Goal: Task Accomplishment & Management: Manage account settings

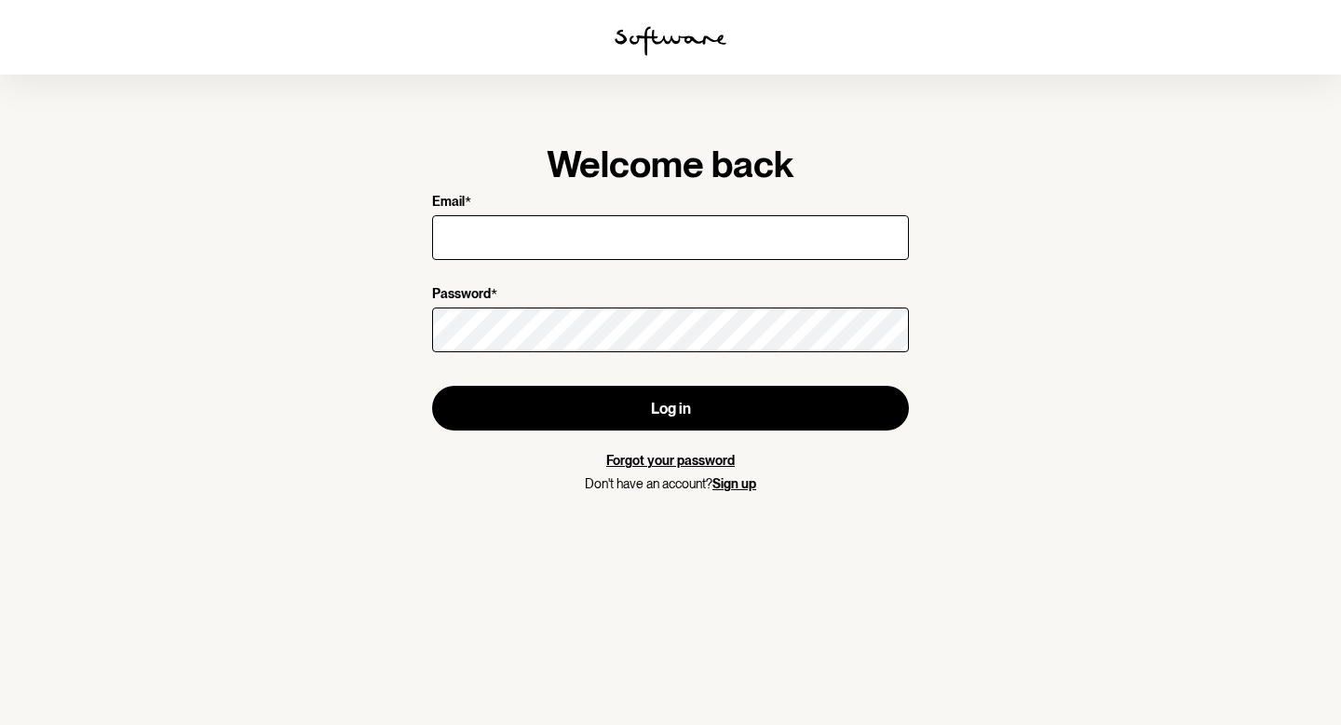
type input "[EMAIL_ADDRESS][PERSON_NAME][DOMAIN_NAME]"
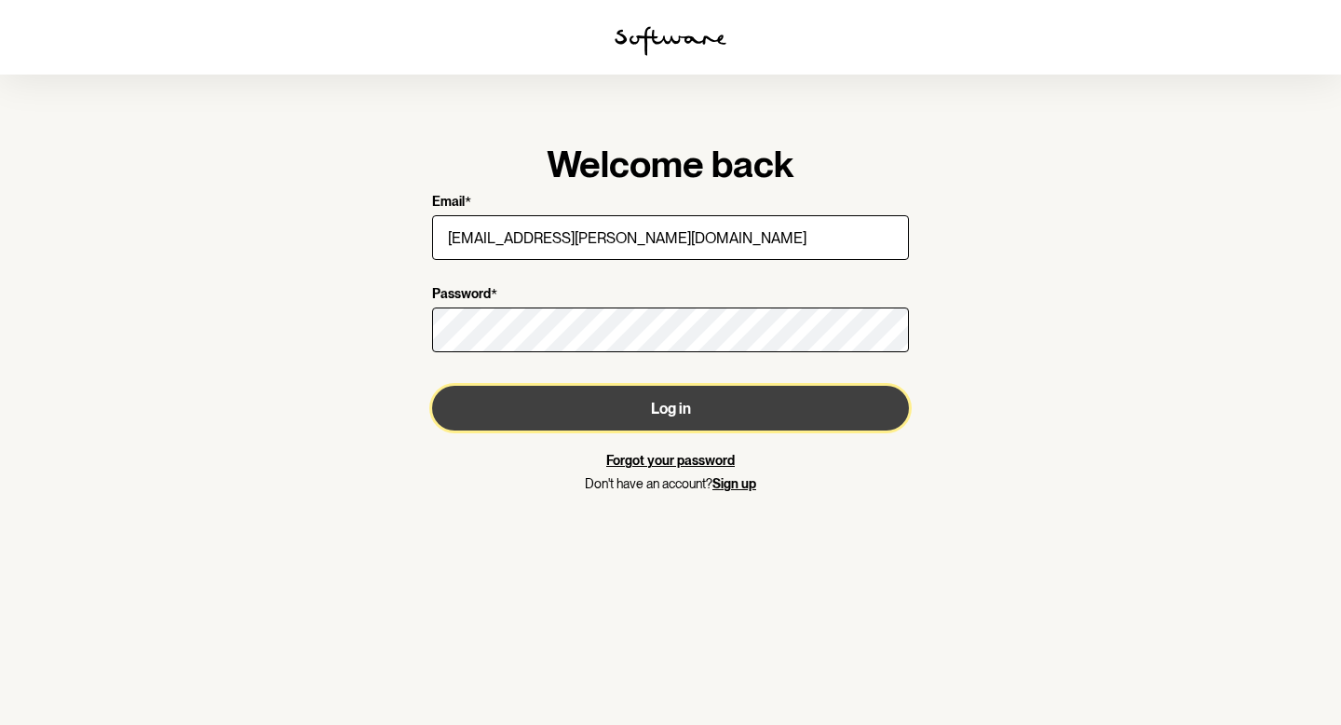
click at [621, 415] on button "Log in" at bounding box center [670, 408] width 477 height 45
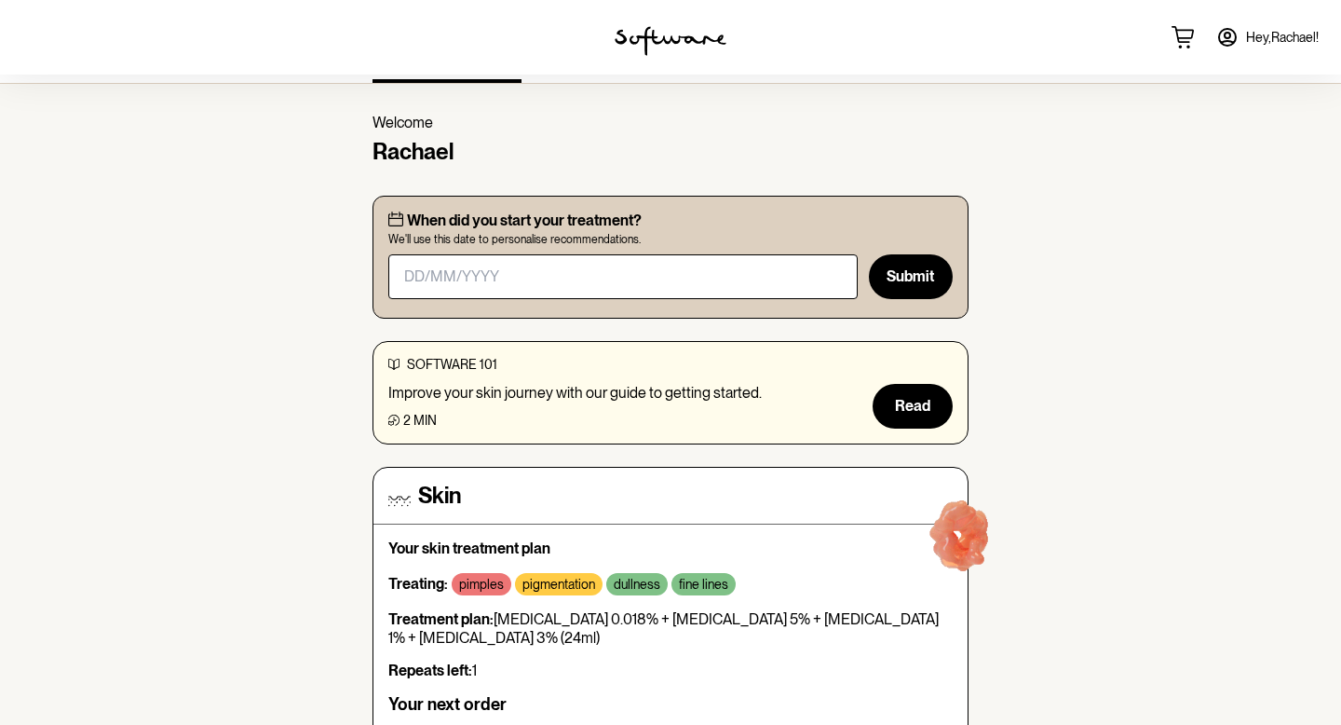
scroll to position [53, 0]
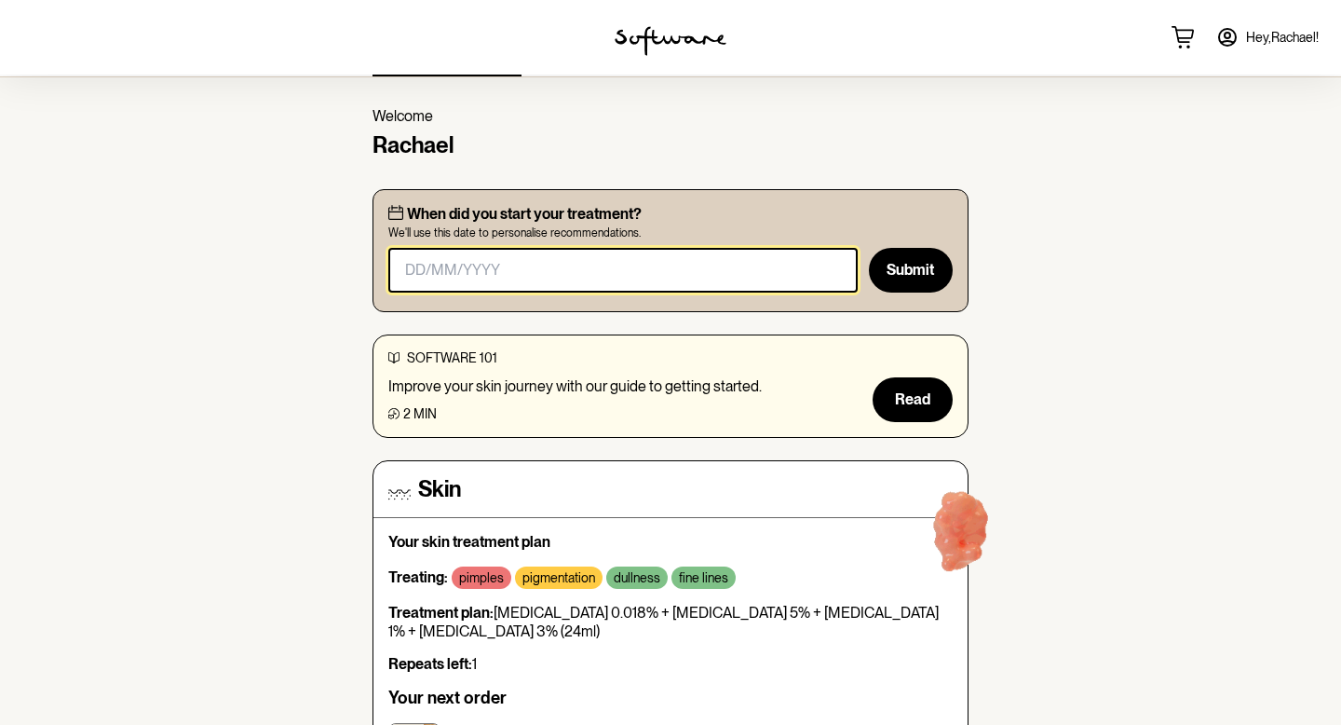
click at [644, 276] on input "masked-date" at bounding box center [622, 270] width 469 height 45
type input "[DATE]"
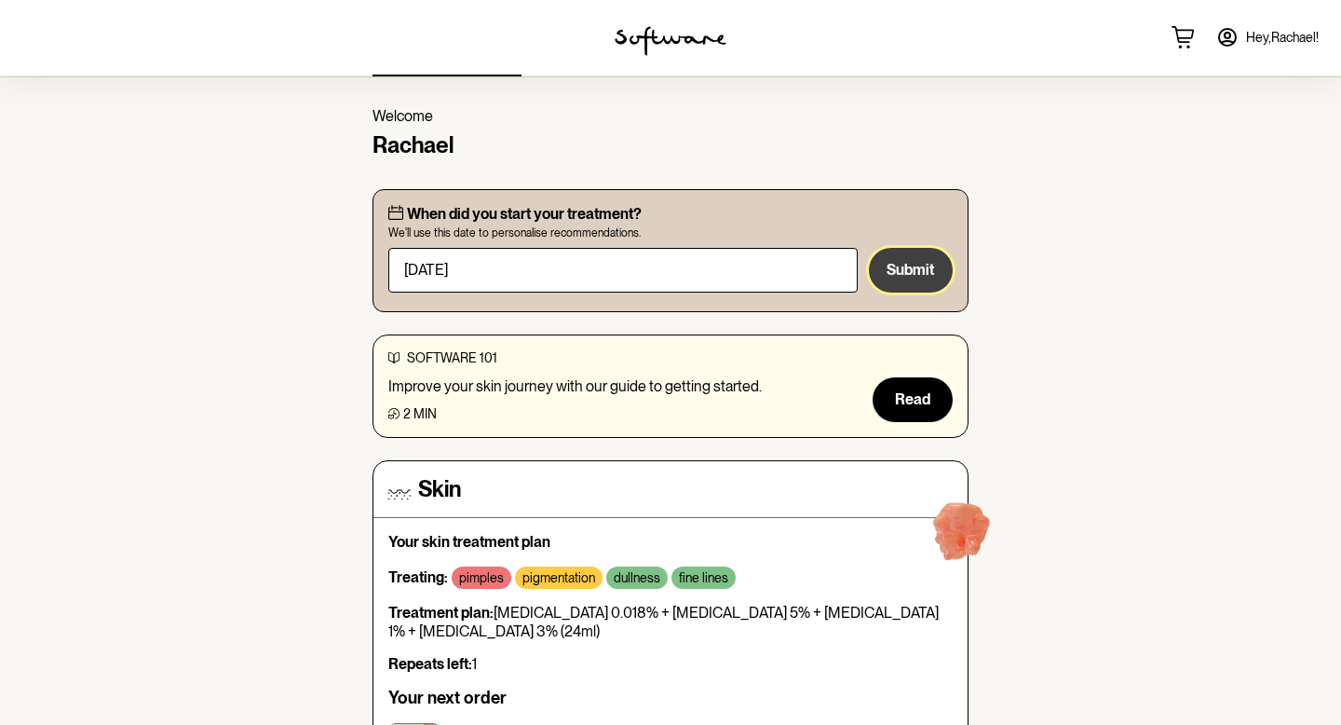
click at [923, 272] on span "Submit" at bounding box center [911, 270] width 48 height 18
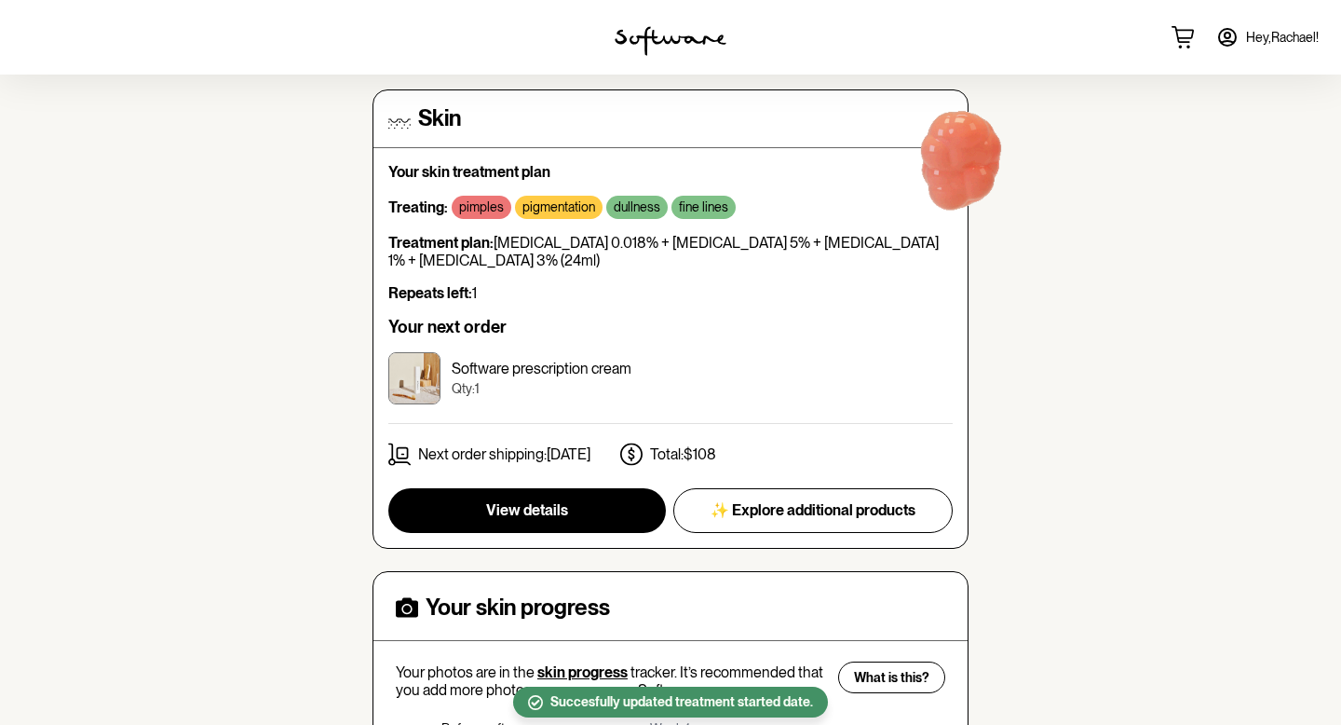
scroll to position [288, 0]
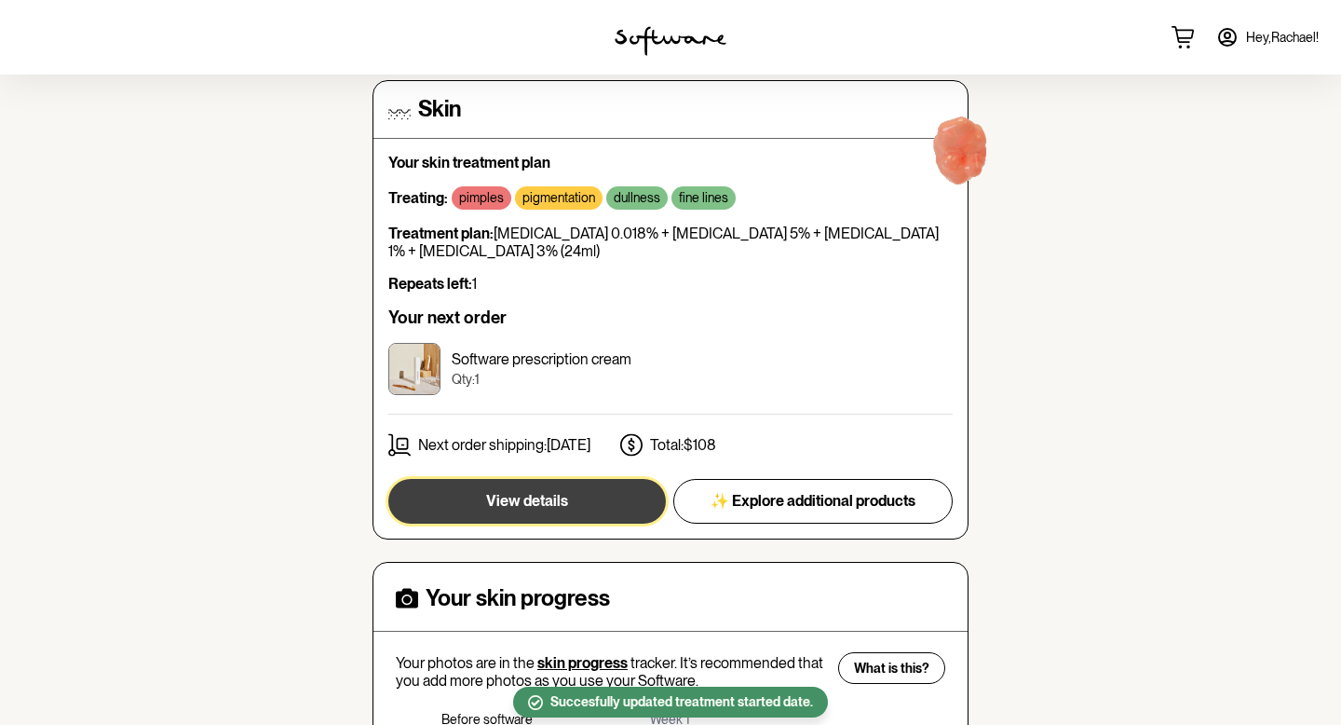
click at [477, 517] on button "View details" at bounding box center [527, 501] width 278 height 45
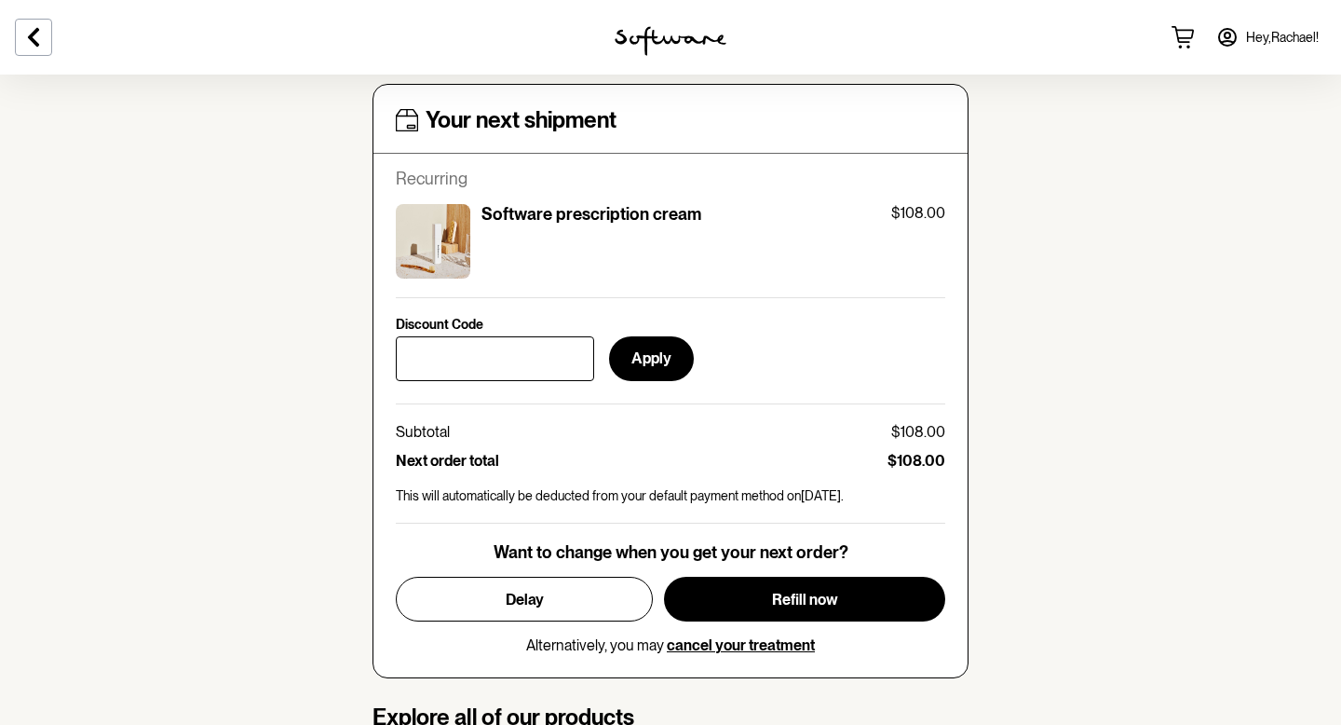
scroll to position [737, 0]
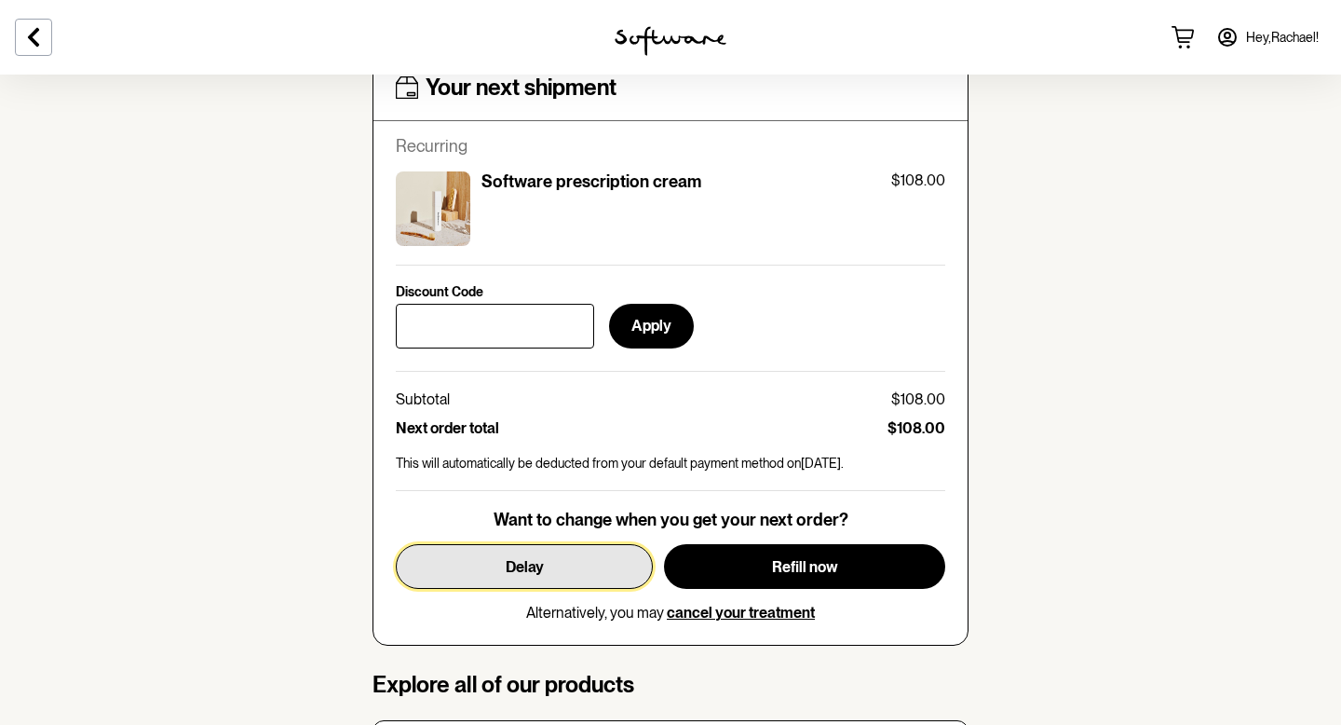
click at [514, 563] on span "Delay" at bounding box center [525, 567] width 38 height 18
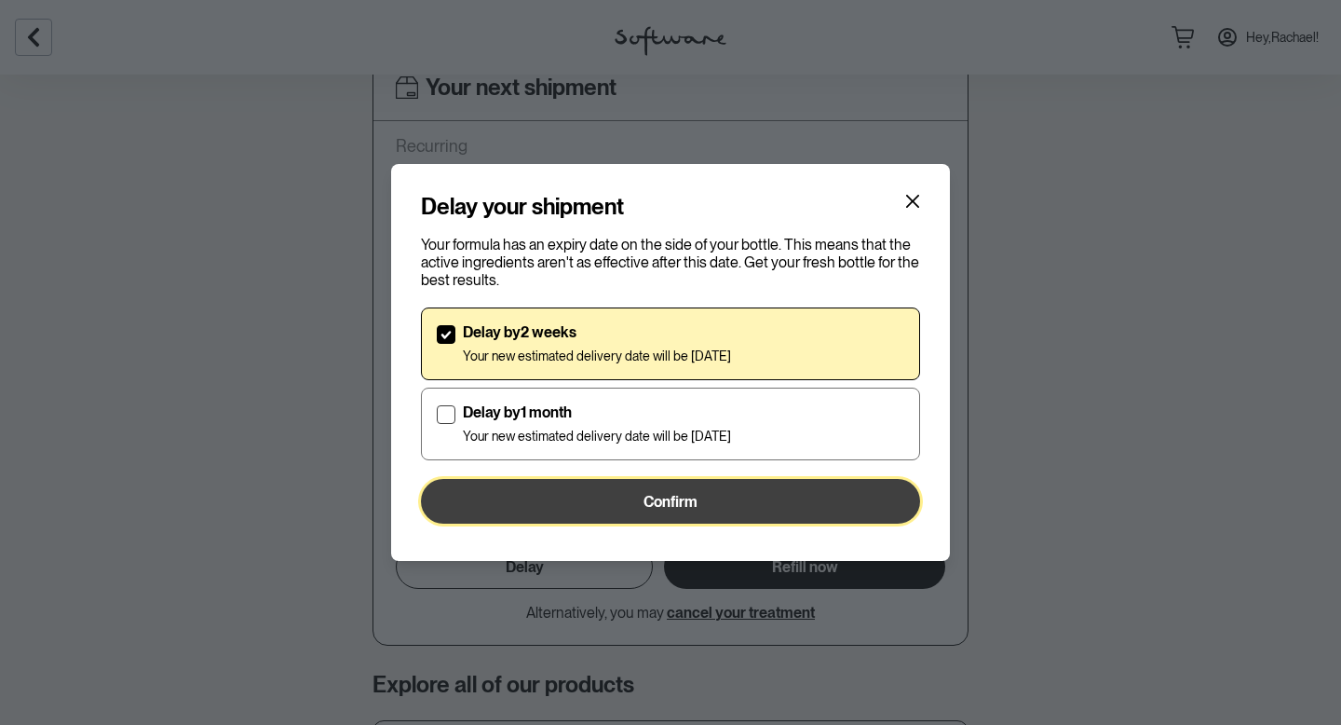
click at [717, 504] on button "Confirm" at bounding box center [670, 501] width 499 height 45
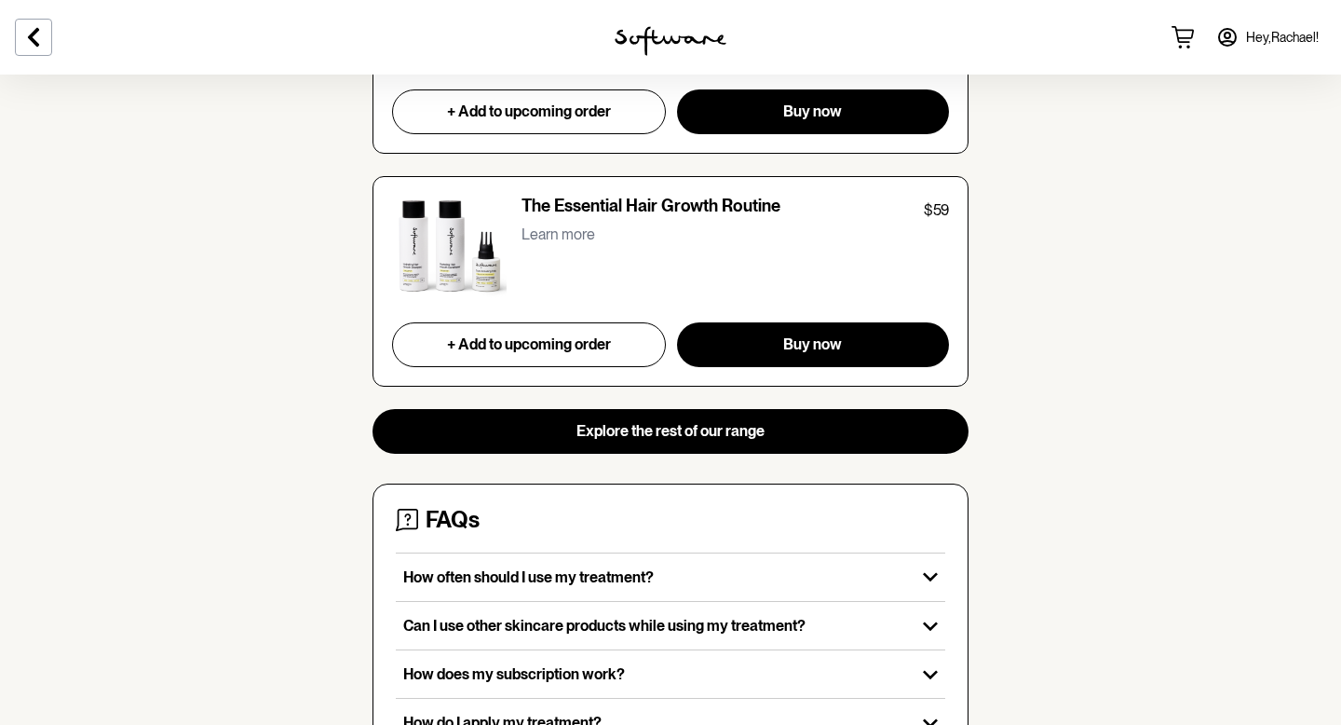
scroll to position [1922, 0]
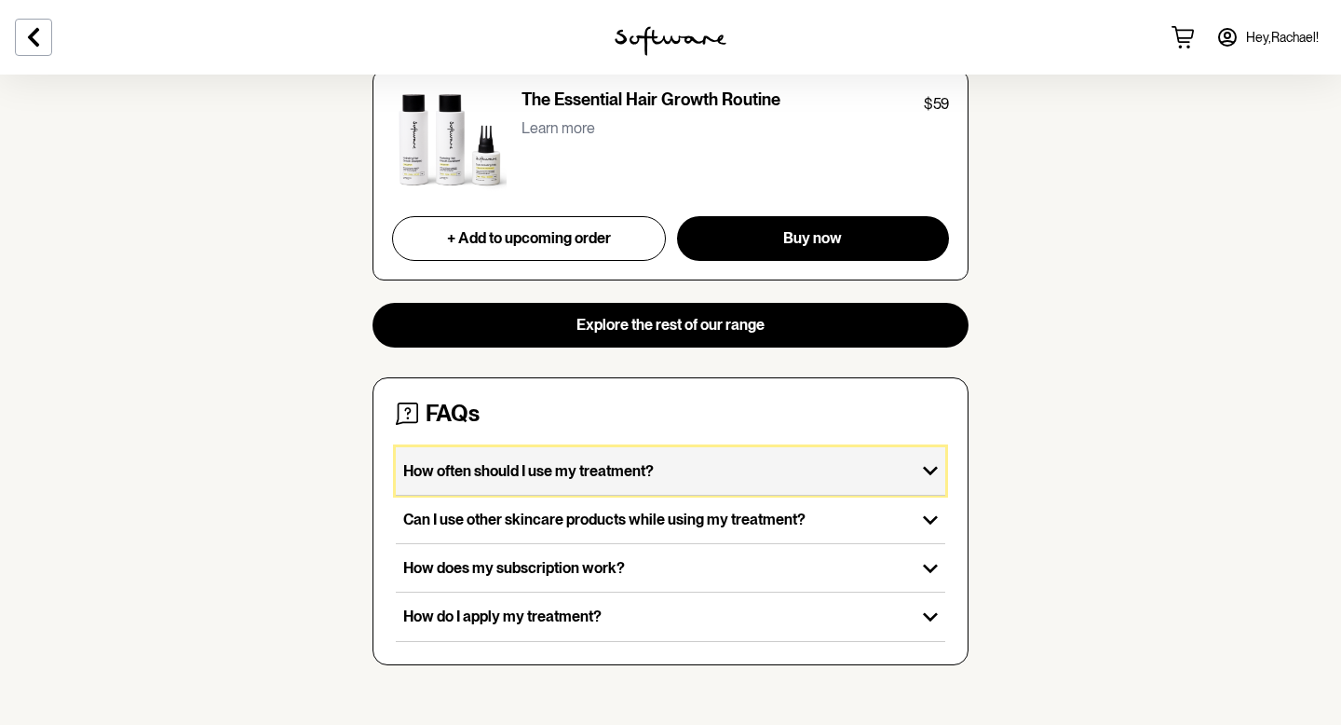
click at [891, 458] on div "How often should I use my treatment?" at bounding box center [656, 471] width 520 height 48
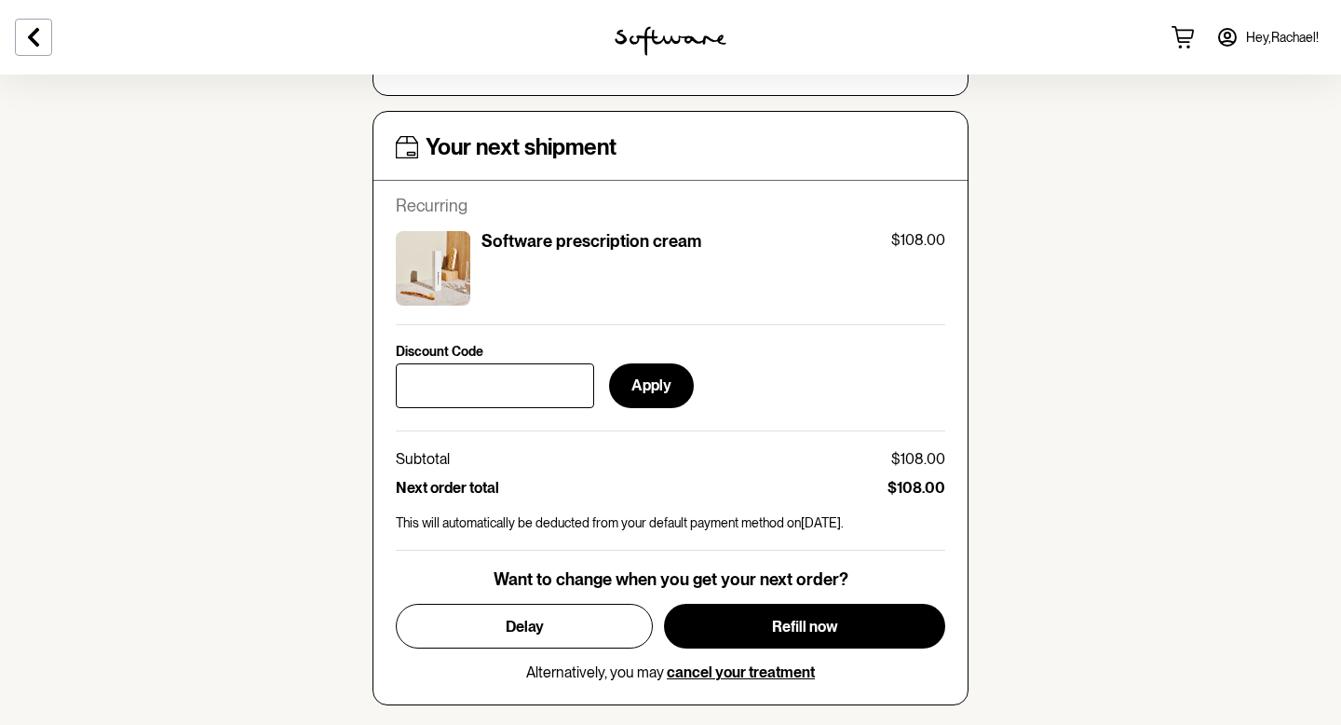
scroll to position [0, 0]
